Goal: Information Seeking & Learning: Learn about a topic

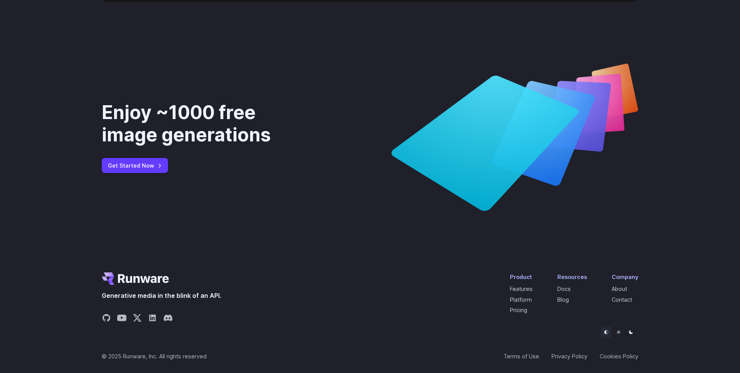
scroll to position [2876, 0]
click at [120, 165] on link "Get Started Now" at bounding box center [135, 165] width 66 height 15
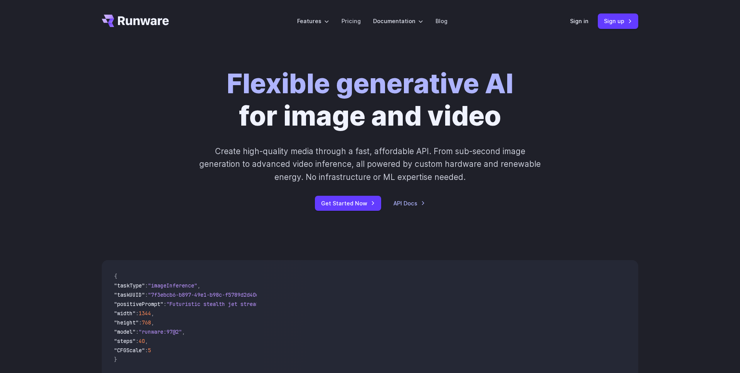
scroll to position [0, 0]
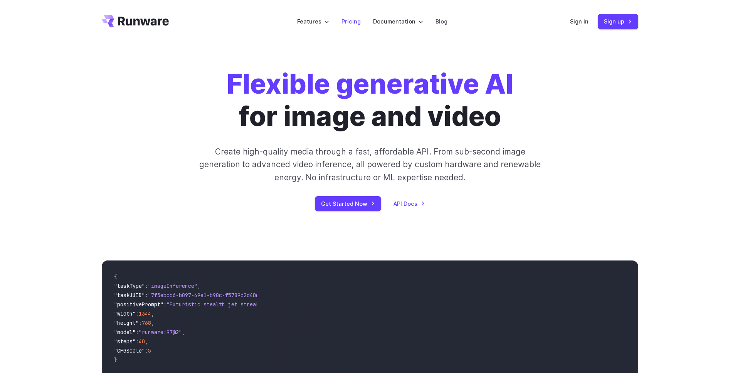
click at [349, 20] on link "Pricing" at bounding box center [351, 21] width 19 height 9
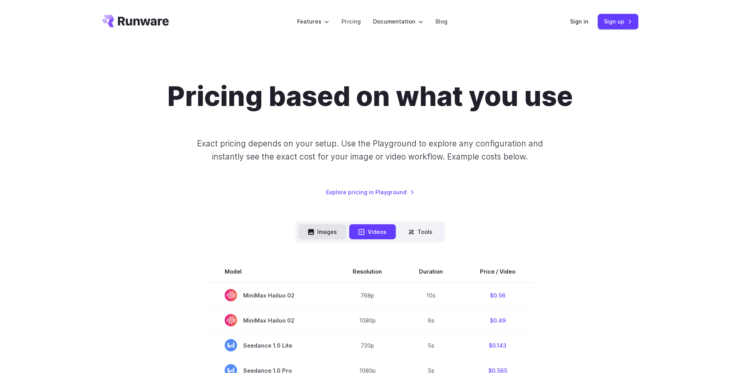
click at [324, 230] on button "Images" at bounding box center [322, 231] width 47 height 15
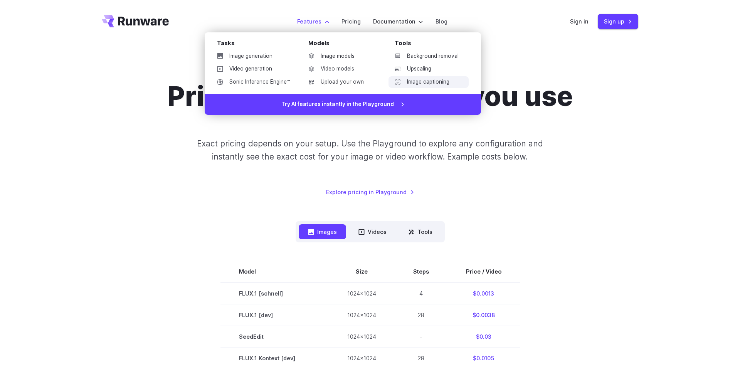
click at [432, 80] on link "Image captioning" at bounding box center [429, 82] width 80 height 12
